Goal: Task Accomplishment & Management: Use online tool/utility

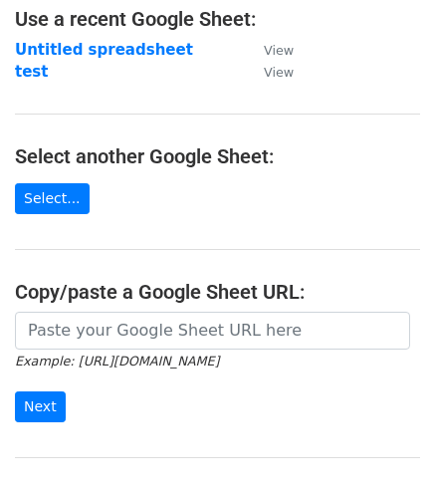
scroll to position [127, 0]
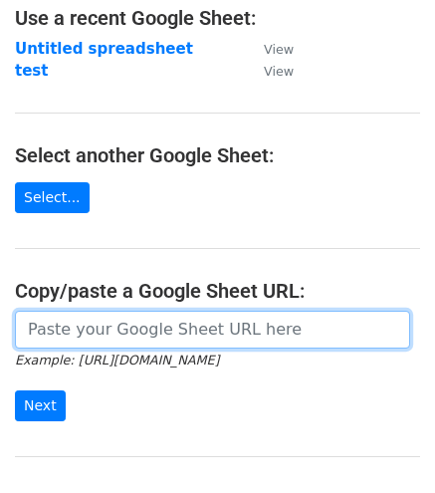
click at [205, 332] on input "url" at bounding box center [212, 330] width 395 height 38
paste input "https://docs.google.com/spreadsheets/d/1uQvir3vgDKcI_c-vr8g6ndcGLyR4koZdyWYYpDK…"
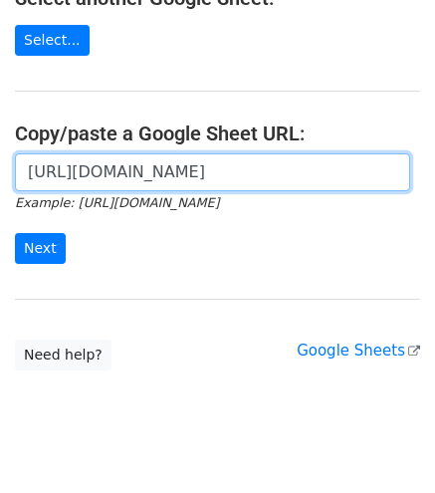
scroll to position [289, 0]
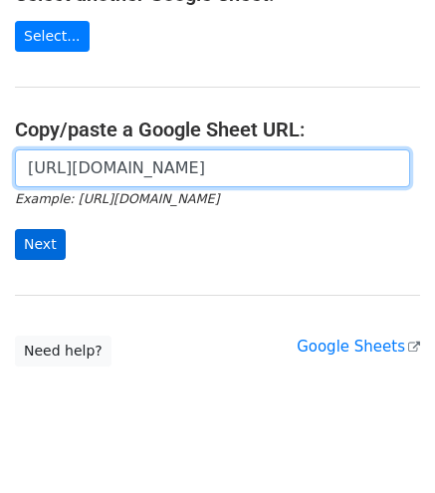
type input "https://docs.google.com/spreadsheets/d/1uQvir3vgDKcI_c-vr8g6ndcGLyR4koZdyWYYpDK…"
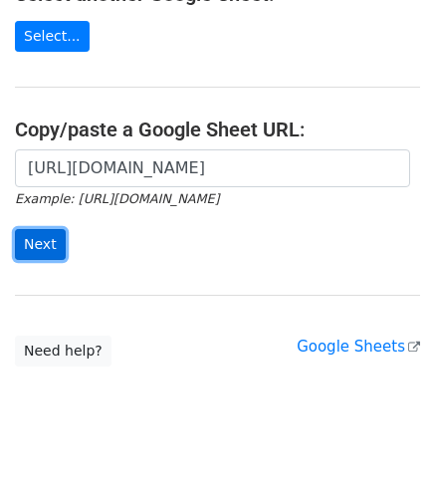
click at [44, 241] on input "Next" at bounding box center [40, 244] width 51 height 31
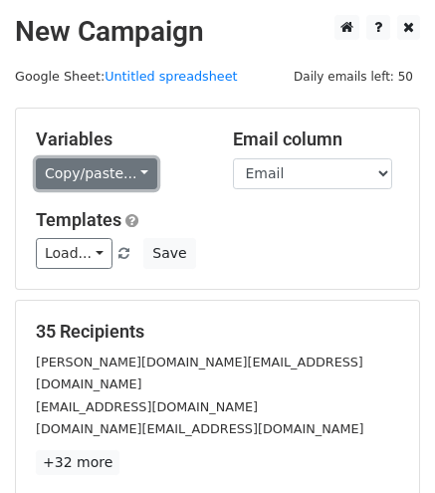
click at [75, 179] on link "Copy/paste..." at bounding box center [96, 173] width 121 height 31
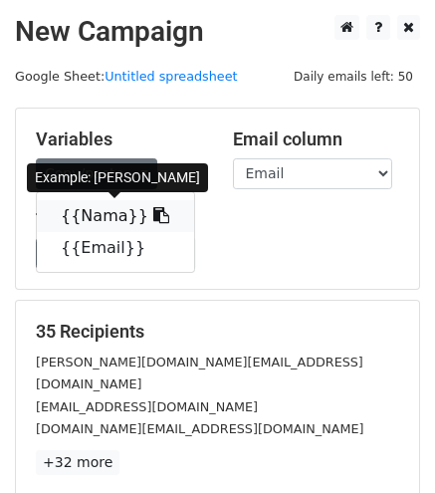
click at [97, 219] on link "{{Nama}}" at bounding box center [115, 216] width 157 height 32
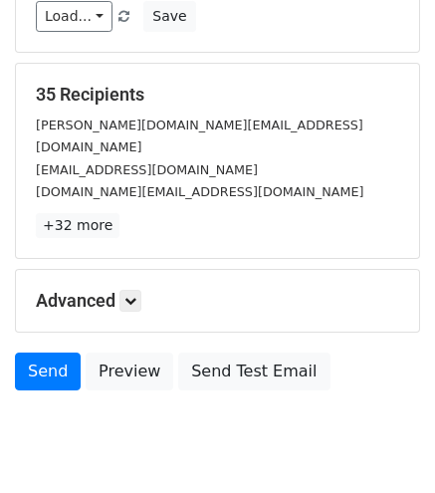
scroll to position [270, 0]
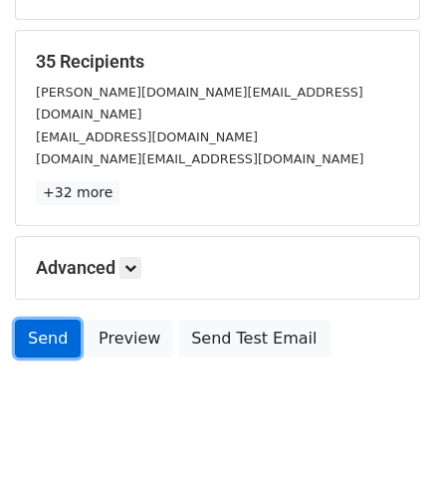
click at [54, 320] on link "Send" at bounding box center [48, 339] width 66 height 38
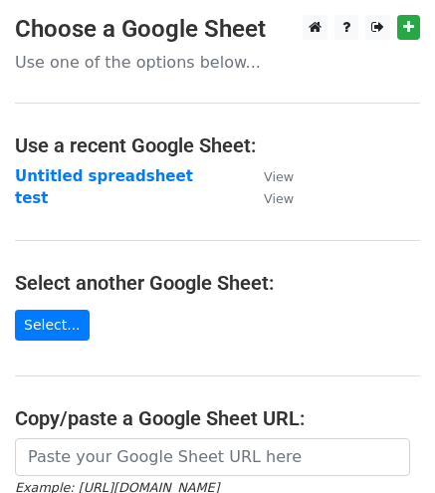
scroll to position [255, 0]
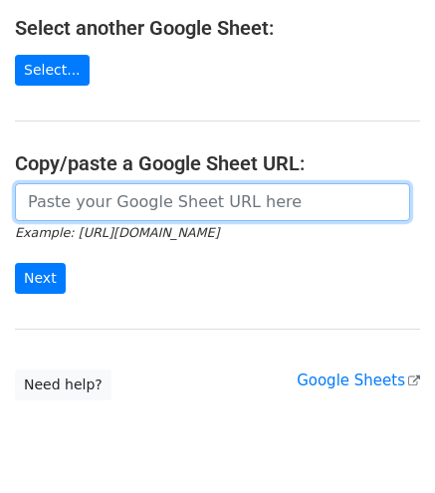
click at [119, 202] on input "url" at bounding box center [212, 202] width 395 height 38
paste input "https://docs.google.com/spreadsheets/d/1uQvir3vgDKcI_c-vr8g6ndcGLyR4koZdyWYYpDK…"
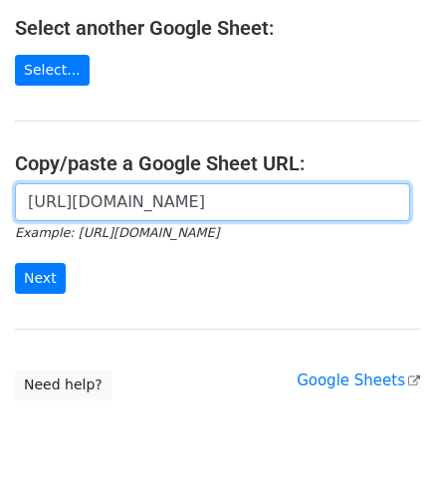
scroll to position [0, 432]
type input "https://docs.google.com/spreadsheets/d/1uQvir3vgDKcI_c-vr8g6ndcGLyR4koZdyWYYpDK…"
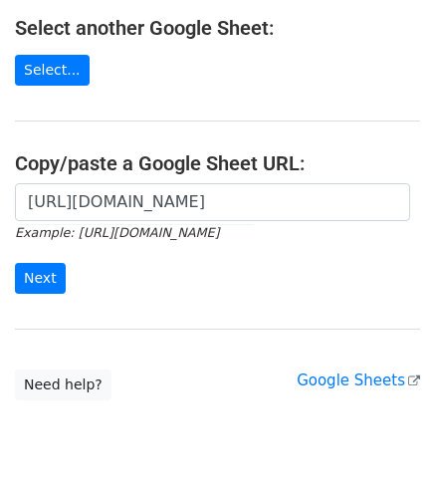
click at [20, 298] on div "https://docs.google.com/spreadsheets/d/1uQvir3vgDKcI_c-vr8g6ndcGLyR4koZdyWYYpDK…" at bounding box center [217, 248] width 435 height 131
click at [34, 287] on input "Next" at bounding box center [40, 278] width 51 height 31
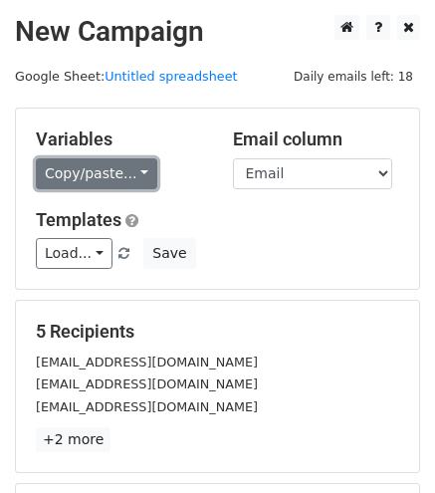
click at [82, 160] on link "Copy/paste..." at bounding box center [96, 173] width 121 height 31
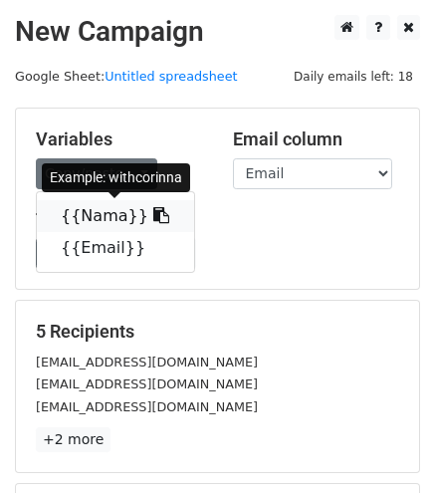
click at [119, 214] on link "{{Nama}}" at bounding box center [115, 216] width 157 height 32
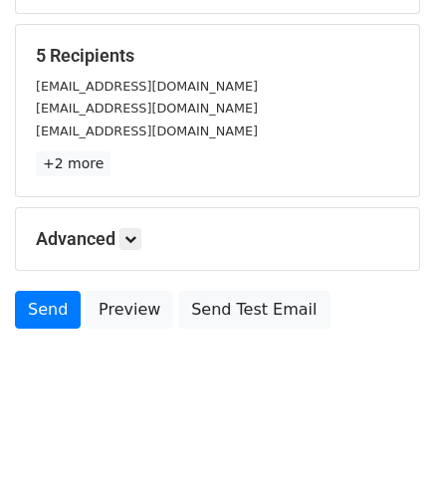
scroll to position [277, 0]
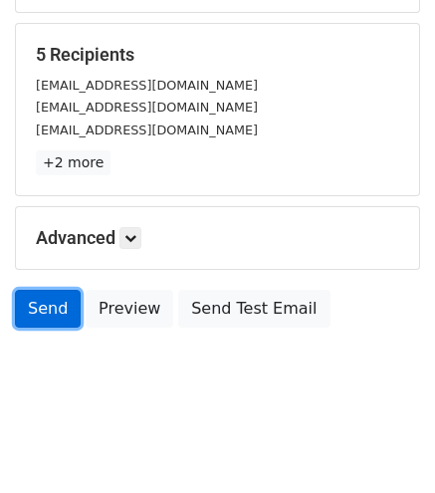
click at [46, 306] on link "Send" at bounding box center [48, 309] width 66 height 38
